Goal: Find contact information: Find contact information

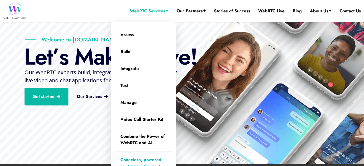
scroll to position [81, 0]
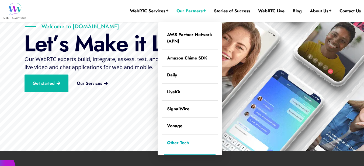
click at [196, 143] on link "Other Tech" at bounding box center [189, 143] width 57 height 17
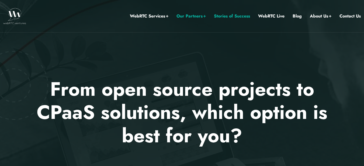
click at [235, 16] on link "Stories of Success" at bounding box center [232, 16] width 36 height 7
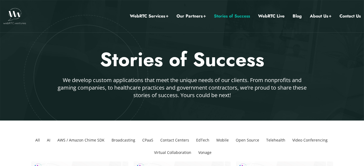
click at [148, 139] on li "CPaaS" at bounding box center [147, 140] width 15 height 12
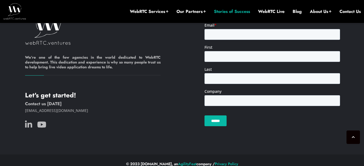
scroll to position [418, 0]
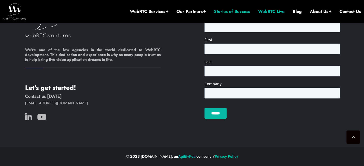
click at [277, 13] on link "WebRTC Live" at bounding box center [271, 12] width 26 height 6
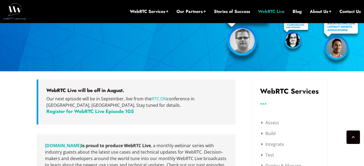
scroll to position [140, 0]
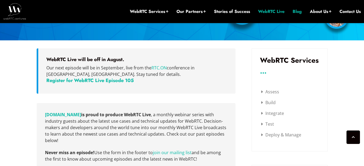
click at [297, 13] on link "Blog" at bounding box center [296, 12] width 9 height 6
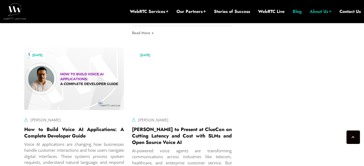
scroll to position [921, 0]
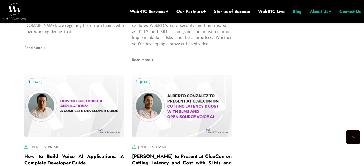
click at [353, 11] on link "Contact Us" at bounding box center [349, 12] width 21 height 6
